Goal: Information Seeking & Learning: Compare options

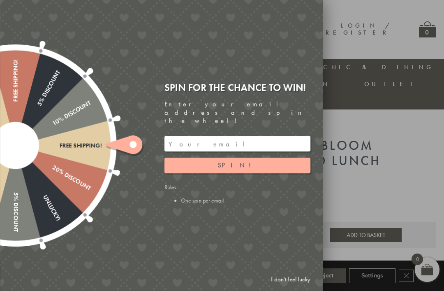
click at [294, 282] on link "I don't feel lucky" at bounding box center [291, 278] width 48 height 15
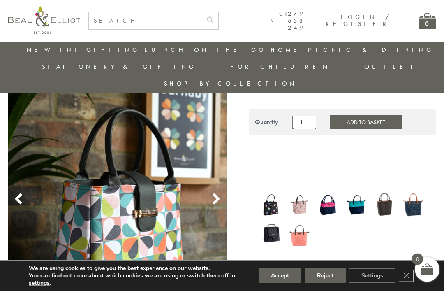
scroll to position [93, 0]
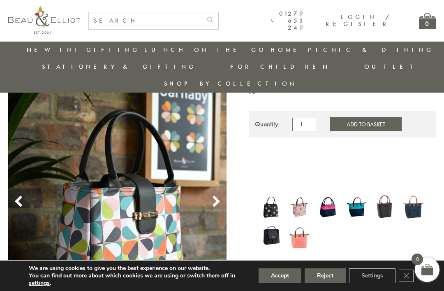
click at [359, 194] on img at bounding box center [356, 207] width 20 height 26
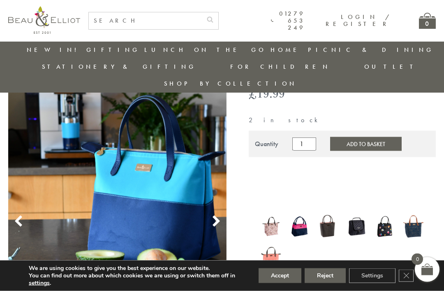
scroll to position [77, 0]
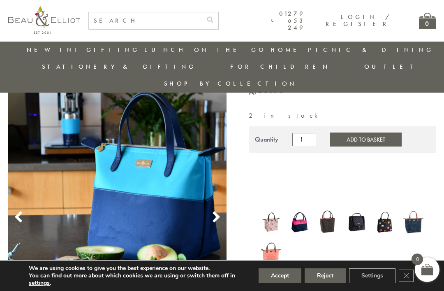
click at [216, 211] on use at bounding box center [216, 216] width 7 height 11
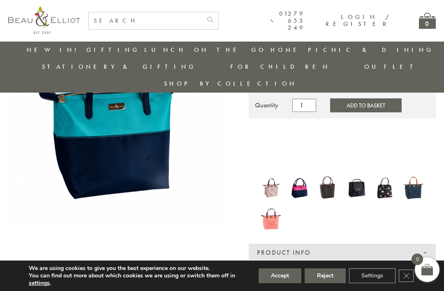
scroll to position [116, 0]
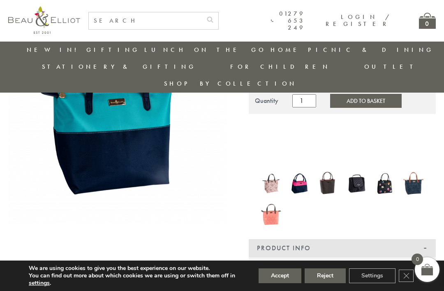
click at [417, 170] on img at bounding box center [413, 183] width 20 height 27
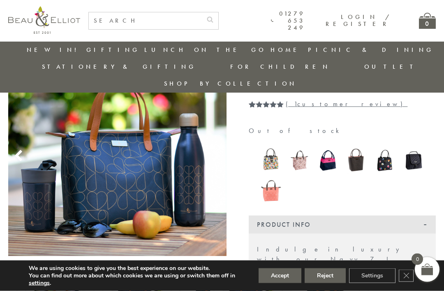
scroll to position [84, 0]
click at [277, 147] on img at bounding box center [271, 160] width 20 height 26
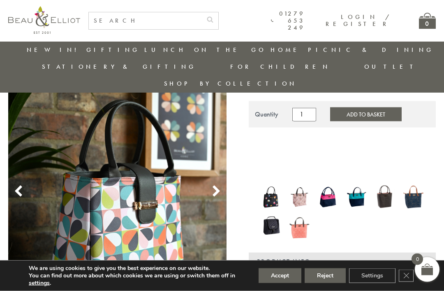
scroll to position [140, 0]
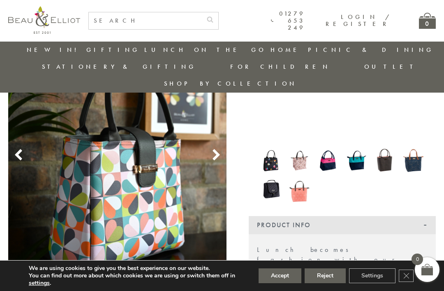
click at [216, 149] on use at bounding box center [216, 154] width 7 height 11
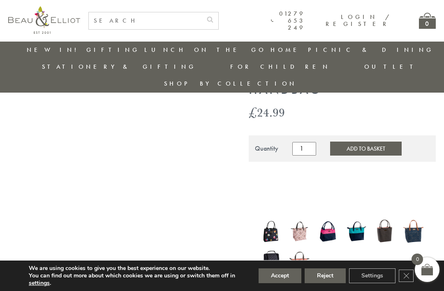
scroll to position [69, 0]
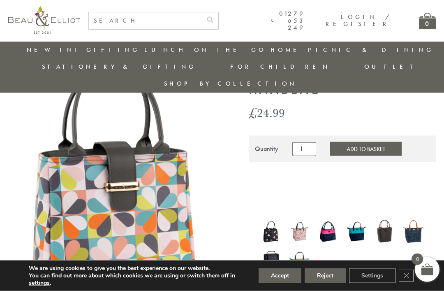
click at [361, 218] on img at bounding box center [356, 231] width 20 height 26
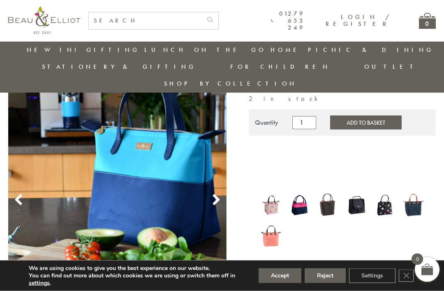
scroll to position [95, 0]
click at [419, 191] on img at bounding box center [413, 204] width 20 height 27
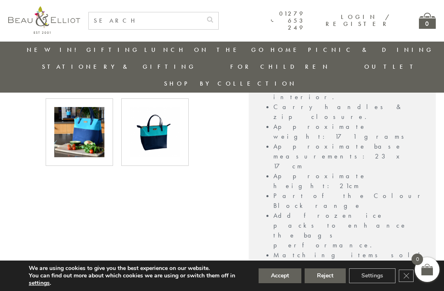
scroll to position [308, 0]
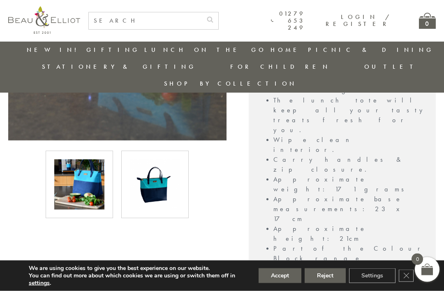
click at [324, 274] on button "Reject" at bounding box center [325, 275] width 41 height 15
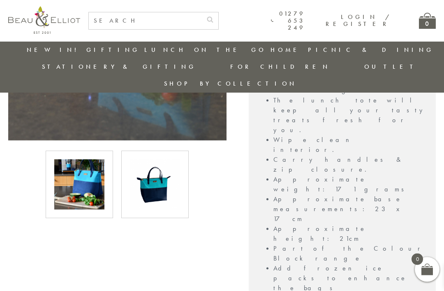
scroll to position [308, 0]
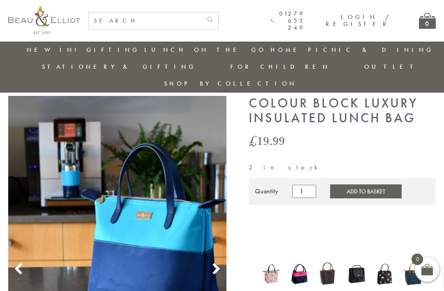
scroll to position [25, 0]
click at [221, 263] on icon at bounding box center [216, 269] width 12 height 12
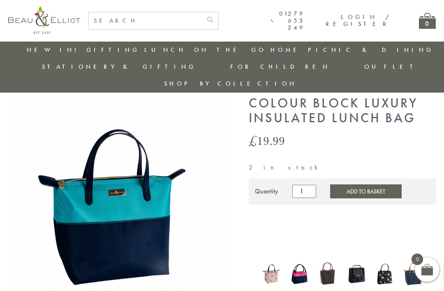
click at [202, 245] on img at bounding box center [117, 205] width 218 height 218
